Goal: Check status: Check status

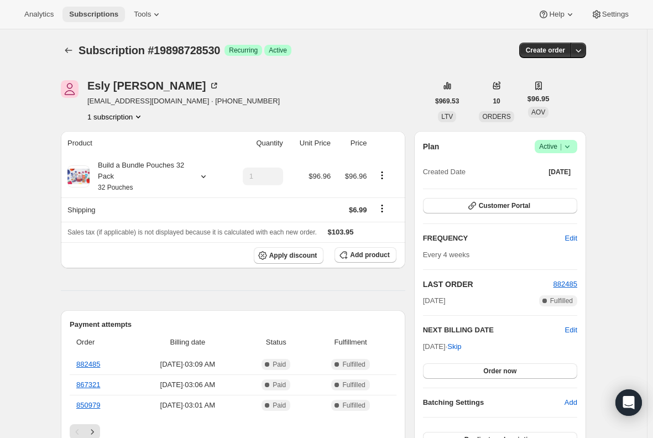
click at [93, 12] on span "Subscriptions" at bounding box center [93, 14] width 49 height 9
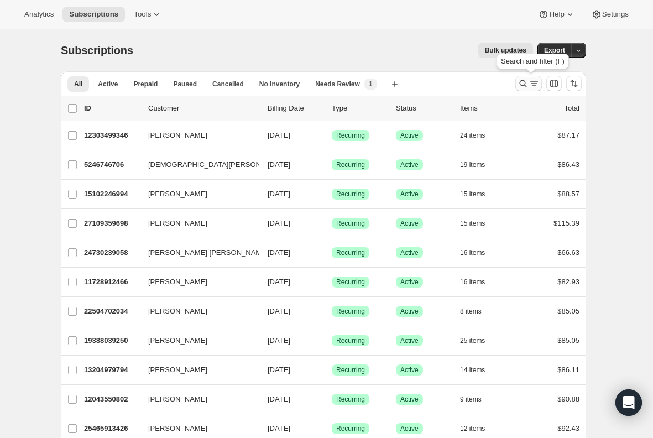
click at [528, 82] on icon "Search and filter results" at bounding box center [522, 83] width 11 height 11
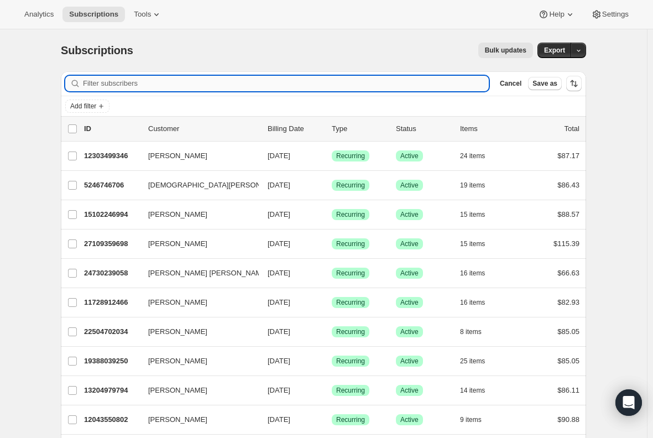
click at [180, 77] on input "Filter subscribers" at bounding box center [286, 83] width 406 height 15
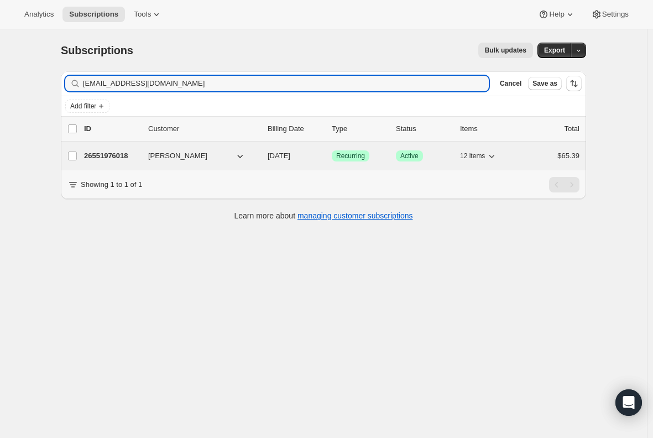
type input "[EMAIL_ADDRESS][DOMAIN_NAME]"
click at [115, 149] on div "26551976018 [PERSON_NAME] [DATE] Success Recurring Success Active 12 items $65.…" at bounding box center [331, 155] width 495 height 15
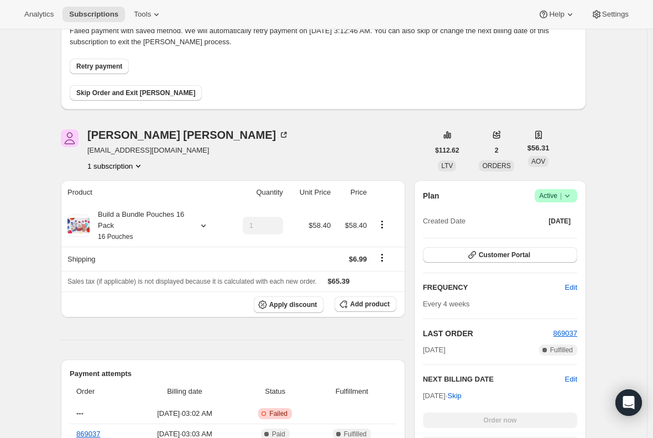
scroll to position [111, 0]
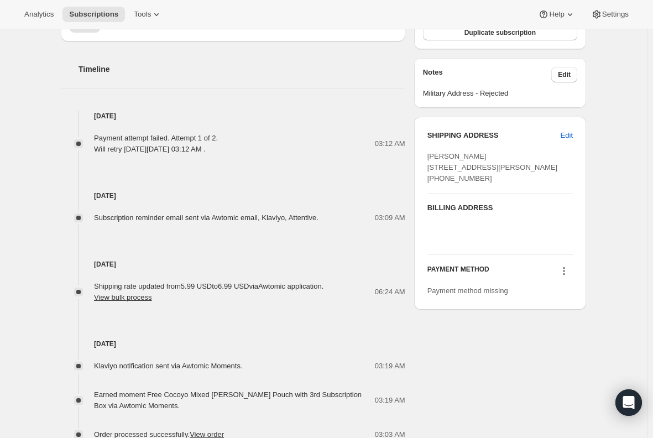
scroll to position [553, 0]
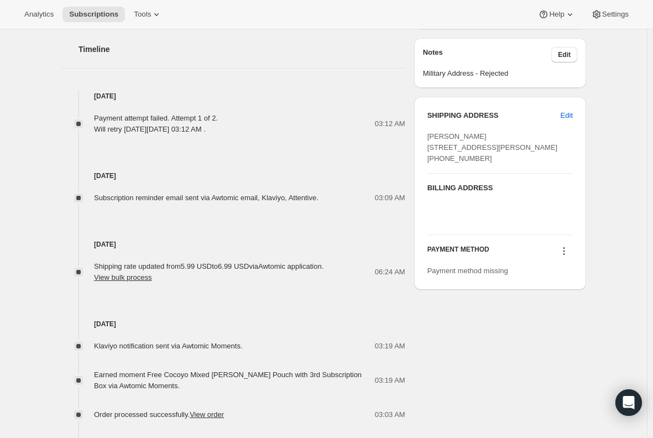
click at [564, 256] on icon at bounding box center [563, 250] width 11 height 11
click at [481, 398] on div "[PERSON_NAME] [EMAIL_ADDRESS][DOMAIN_NAME] 1 subscription $112.62 LTV 2 ORDERS …" at bounding box center [319, 94] width 534 height 916
click at [498, 275] on span "Payment method missing" at bounding box center [467, 270] width 81 height 8
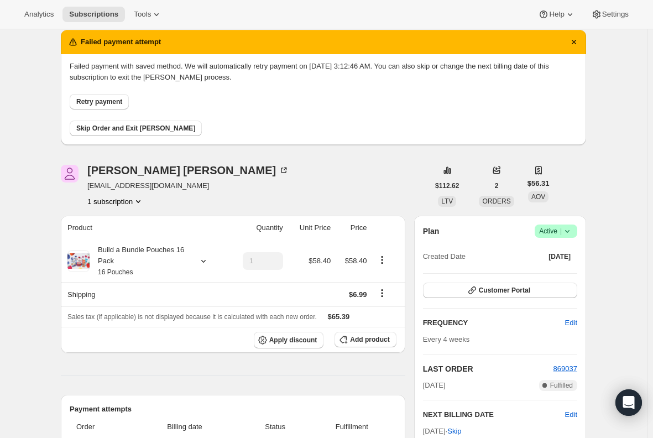
scroll to position [0, 0]
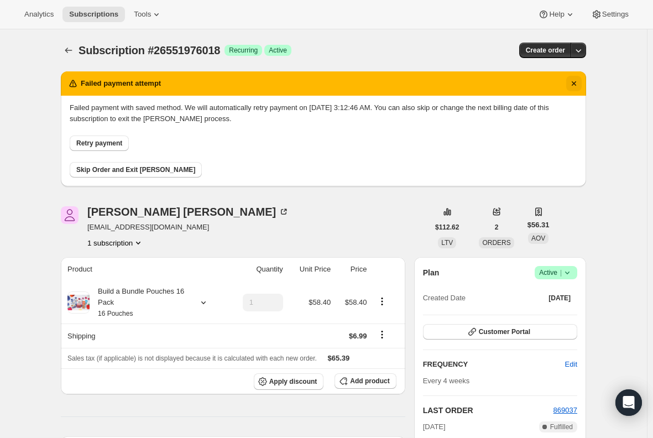
click at [578, 83] on icon "Dismiss notification" at bounding box center [573, 83] width 11 height 11
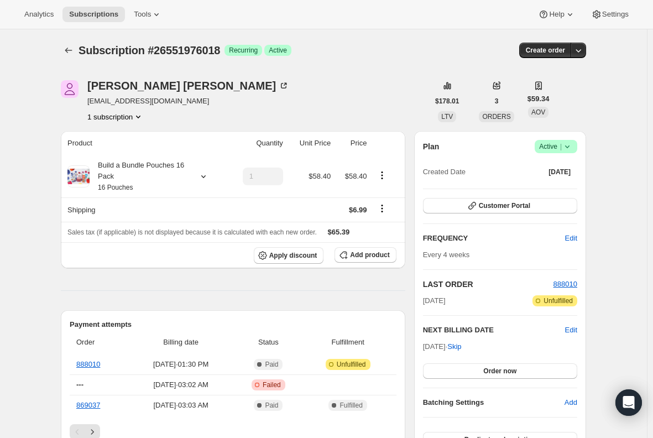
drag, startPoint x: 228, startPoint y: 303, endPoint x: 240, endPoint y: 300, distance: 13.1
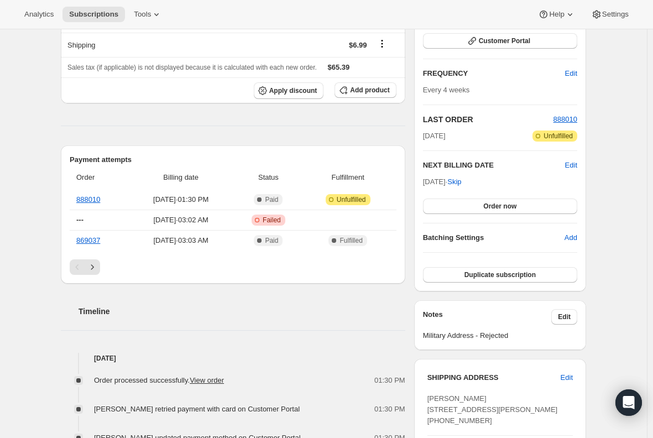
scroll to position [111, 0]
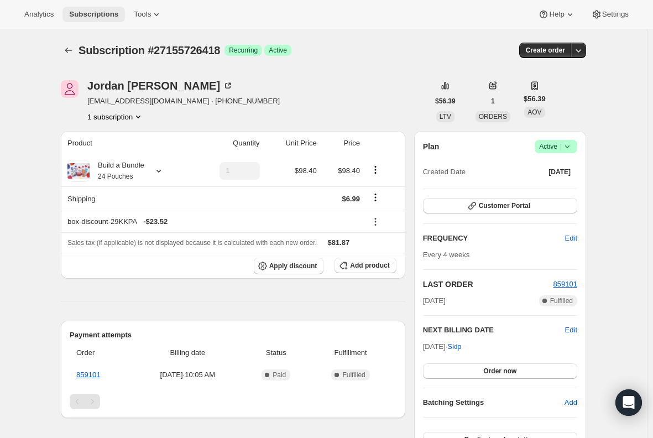
click at [86, 14] on span "Subscriptions" at bounding box center [93, 14] width 49 height 9
